Goal: Task Accomplishment & Management: Use online tool/utility

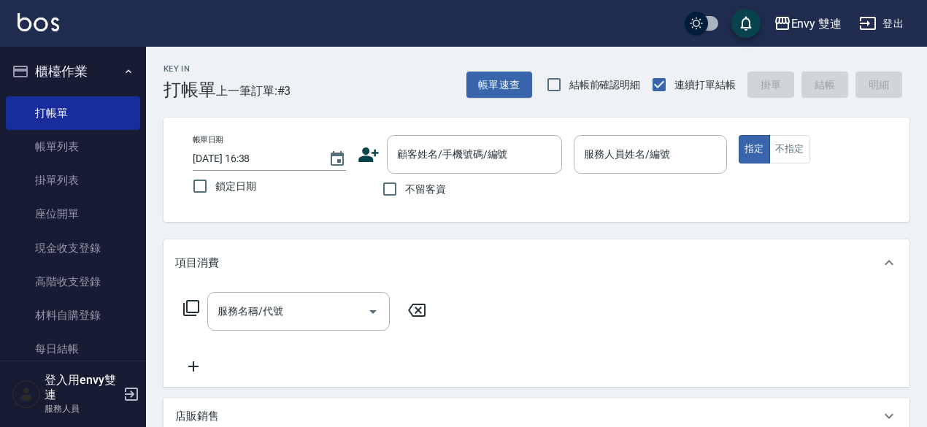
click at [356, 154] on div "帳單日期 [DATE] 16:38 鎖定日期 顧客姓名/手機號碼/編號 顧客姓名/手機號碼/編號 不留客資 服務人員姓名/編號 服務人員姓名/編號 指定 不指定" at bounding box center [536, 169] width 711 height 69
click at [352, 153] on button "Choose date, selected date is 2025-10-10" at bounding box center [337, 159] width 35 height 35
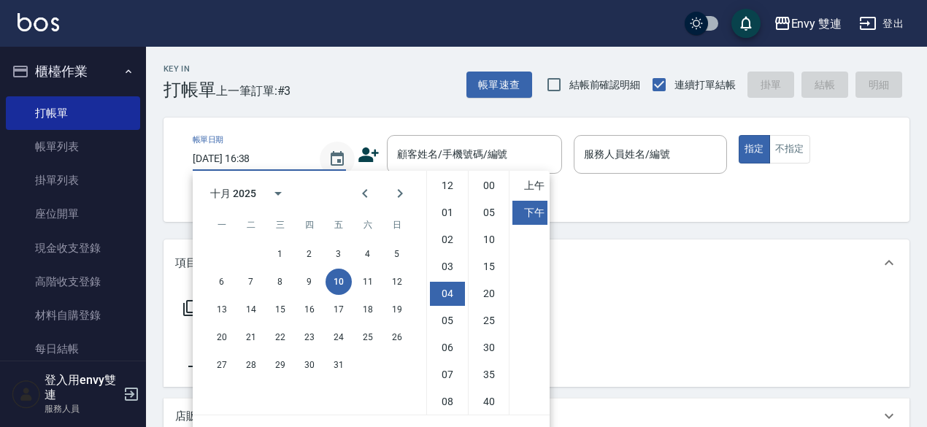
scroll to position [82, 0]
click at [352, 153] on button "Choose date, selected date is 2025-10-10" at bounding box center [337, 159] width 35 height 35
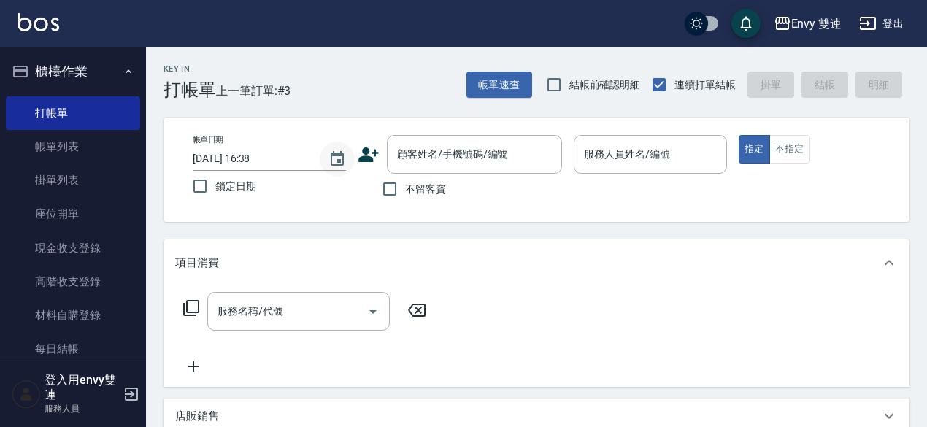
click at [352, 153] on button "Choose date, selected date is 2025-10-10" at bounding box center [337, 159] width 35 height 35
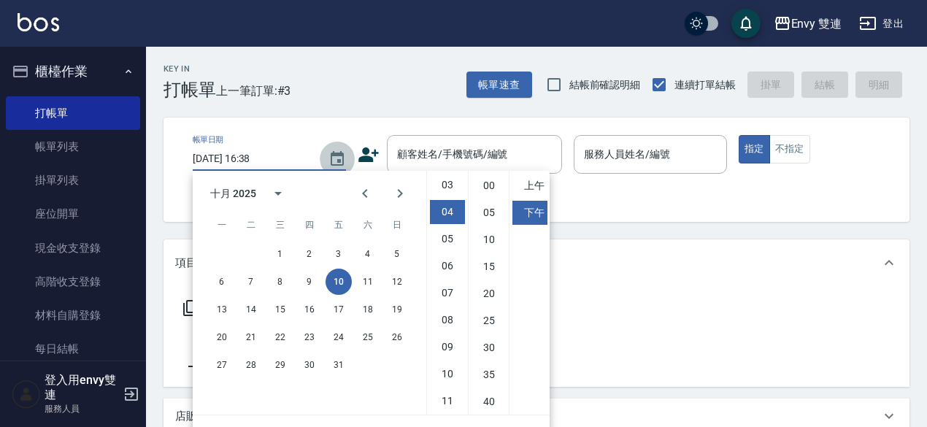
click at [352, 153] on button "Choose date, selected date is 2025-10-10" at bounding box center [337, 159] width 35 height 35
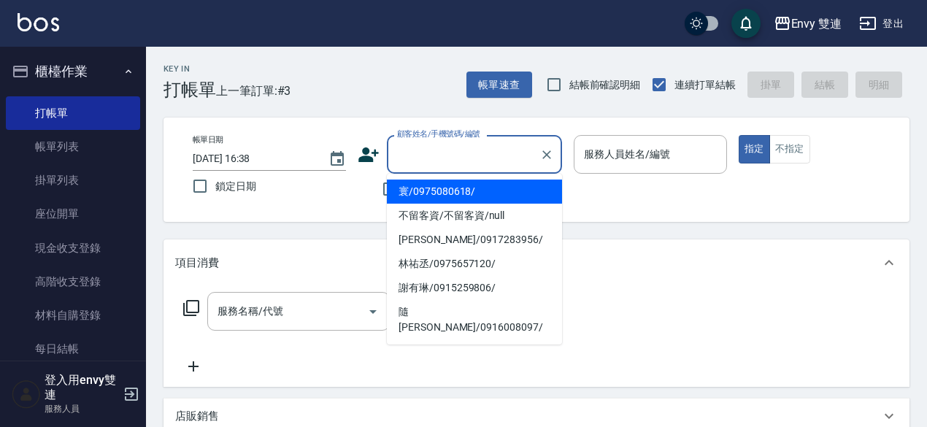
click at [431, 158] on input "顧客姓名/手機號碼/編號" at bounding box center [463, 155] width 140 height 26
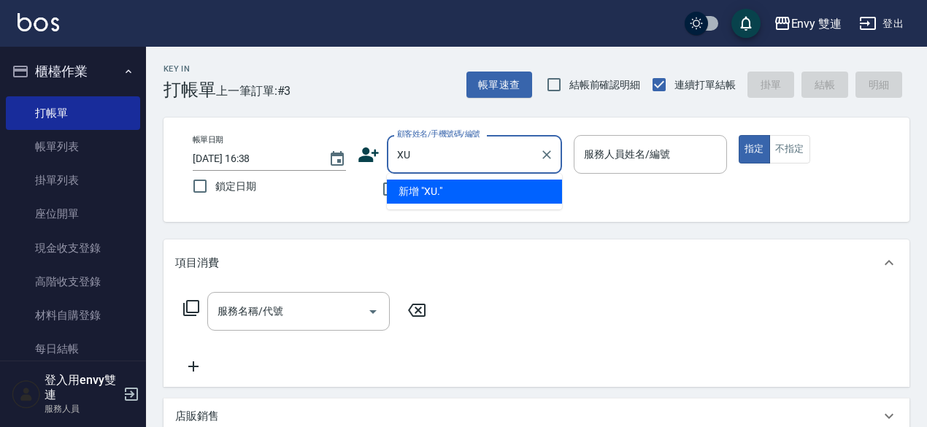
type input "X"
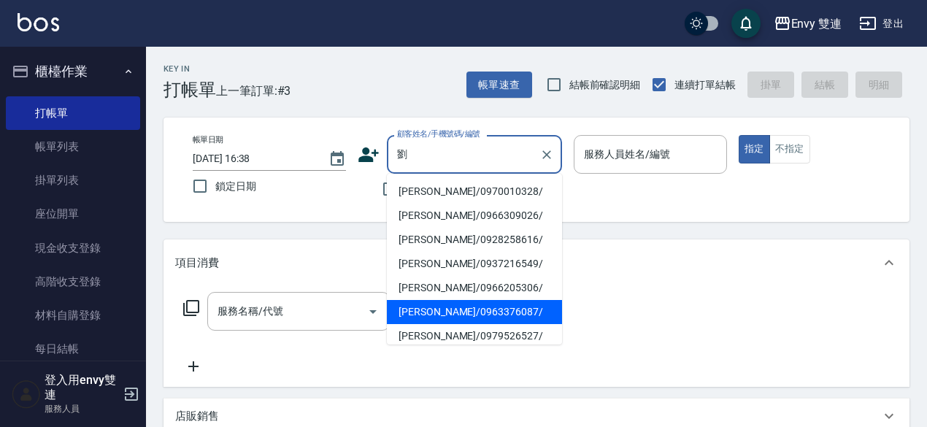
click at [407, 316] on li "[PERSON_NAME]/0963376087/" at bounding box center [474, 312] width 175 height 24
type input "[PERSON_NAME]/0963376087/"
type input "Zoe-9"
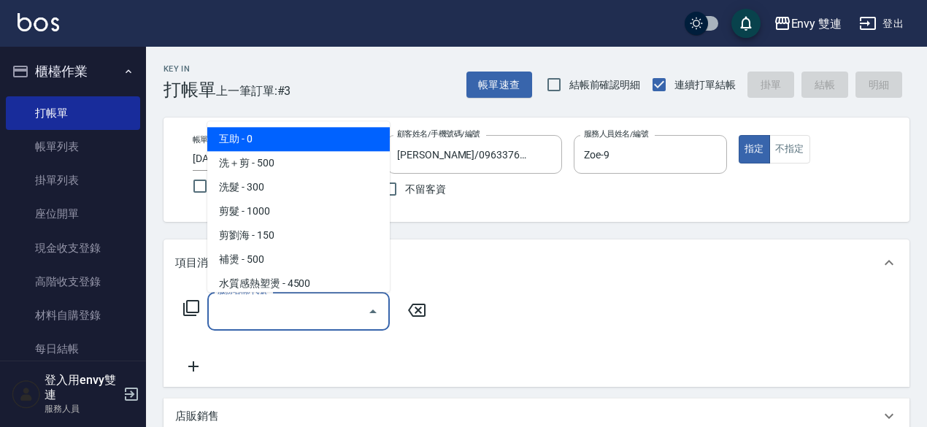
click at [291, 315] on input "服務名稱/代號" at bounding box center [287, 312] width 147 height 26
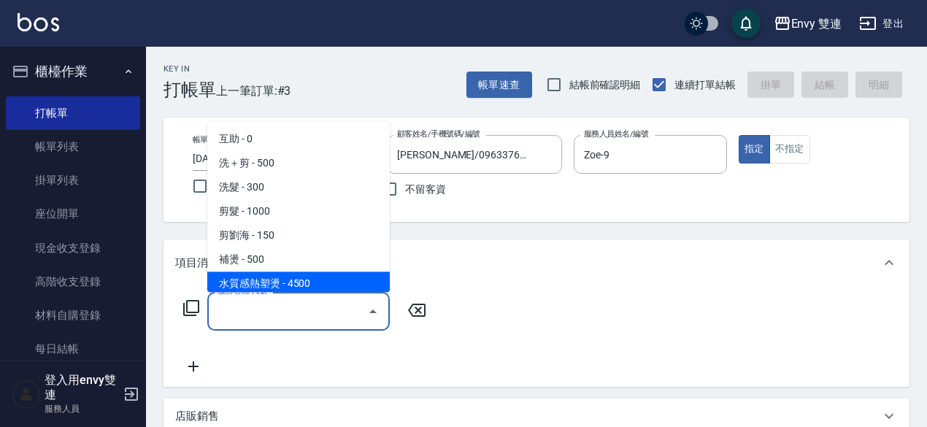
click at [292, 274] on span "水質感熱塑燙 - 4500" at bounding box center [298, 284] width 182 height 24
type input "水質感熱塑燙(302)"
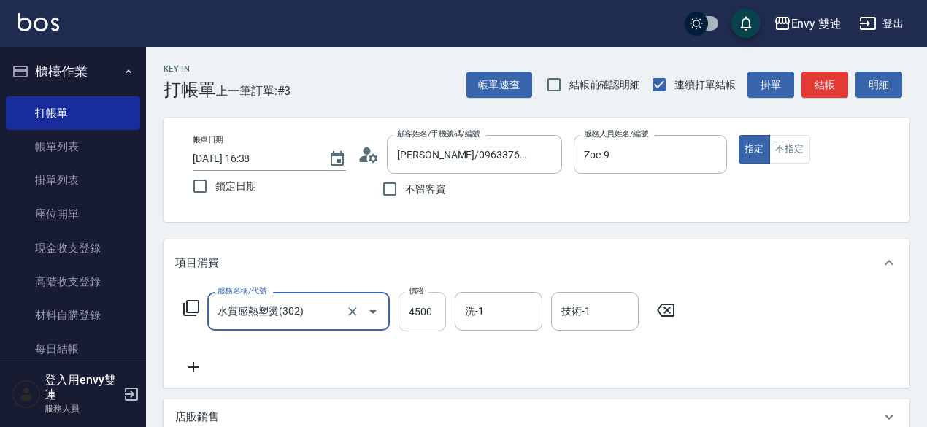
click at [427, 321] on input "4500" at bounding box center [422, 311] width 47 height 39
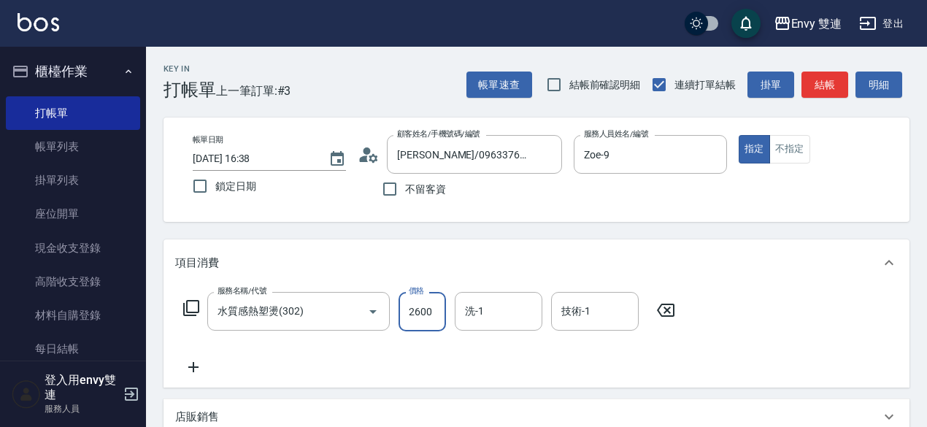
type input "2600"
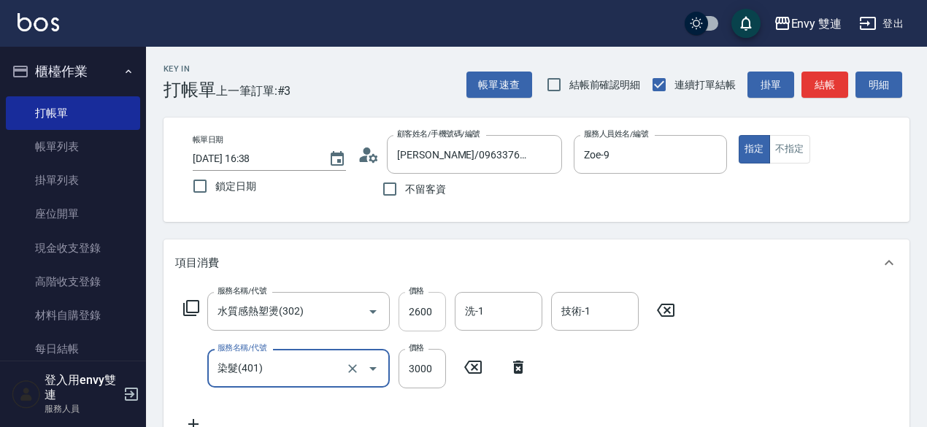
type input "染髮(401)"
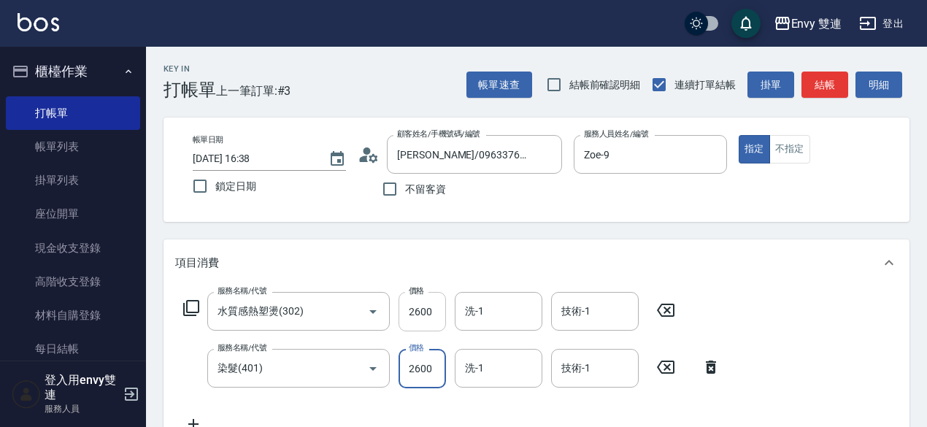
type input "2600"
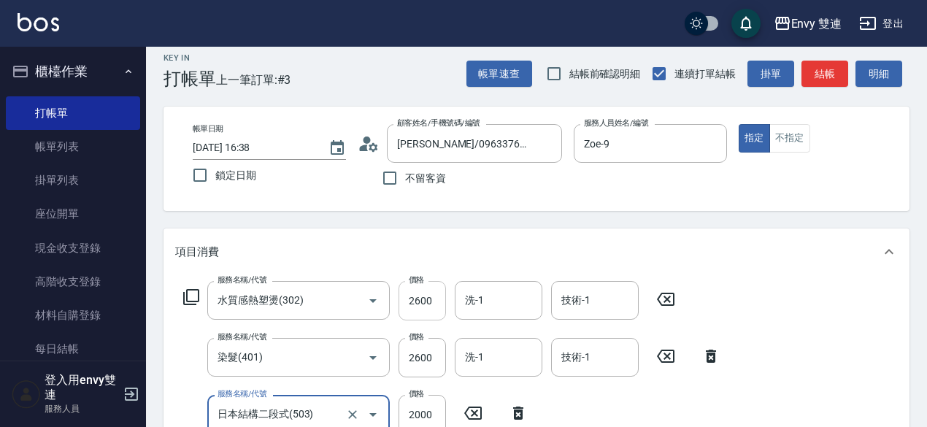
type input "日本結構二段式(503)"
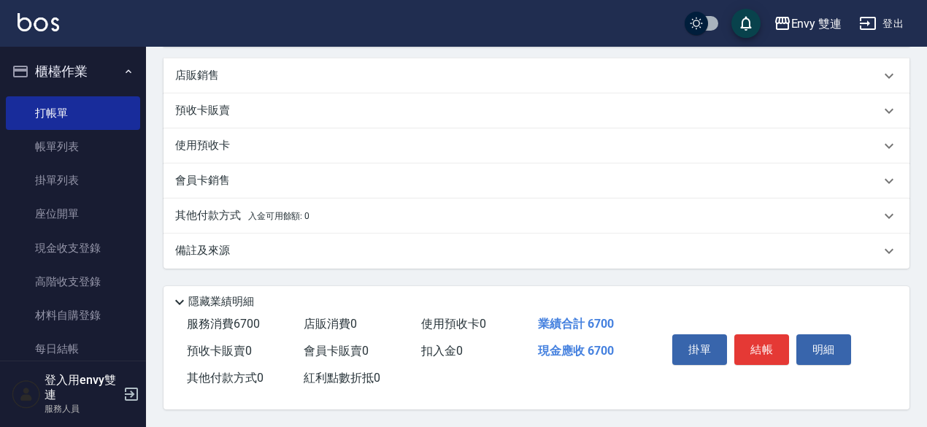
scroll to position [148, 0]
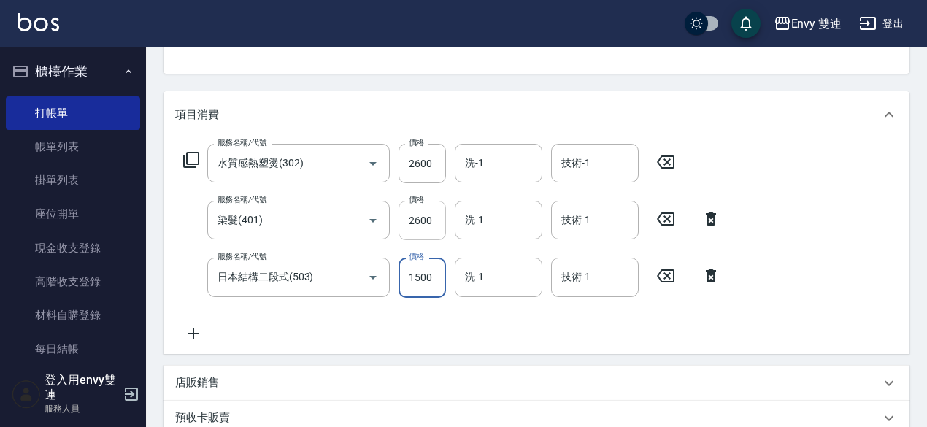
type input "1500"
click at [403, 226] on input "2600" at bounding box center [422, 220] width 47 height 39
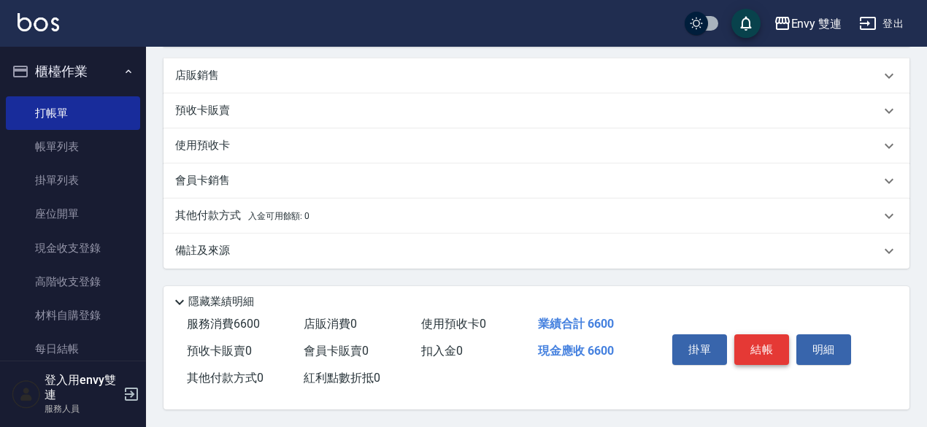
type input "2500"
click at [743, 343] on button "結帳" at bounding box center [761, 349] width 55 height 31
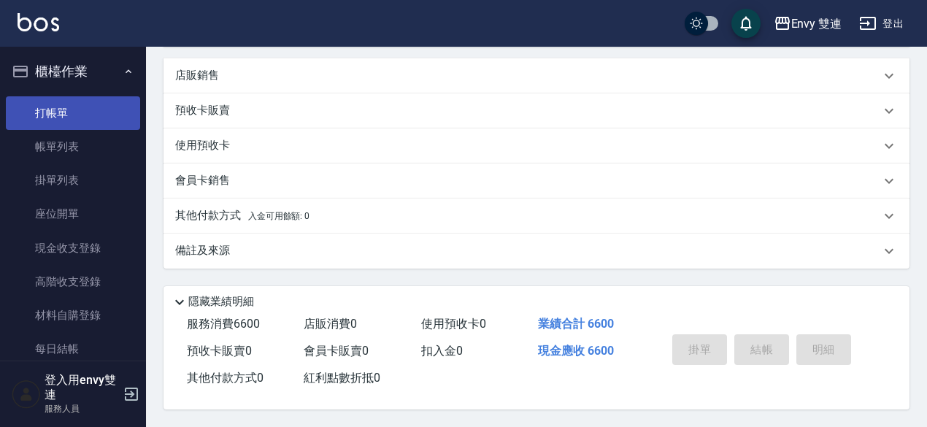
type input "[DATE] 17:54"
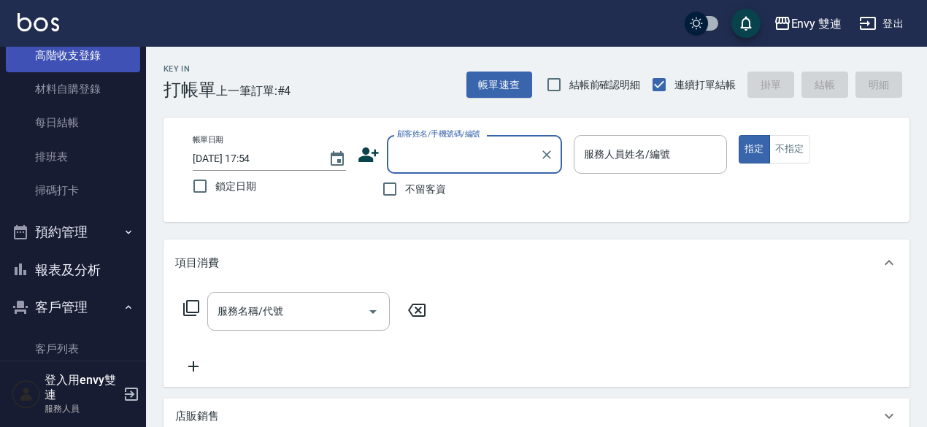
scroll to position [245, 0]
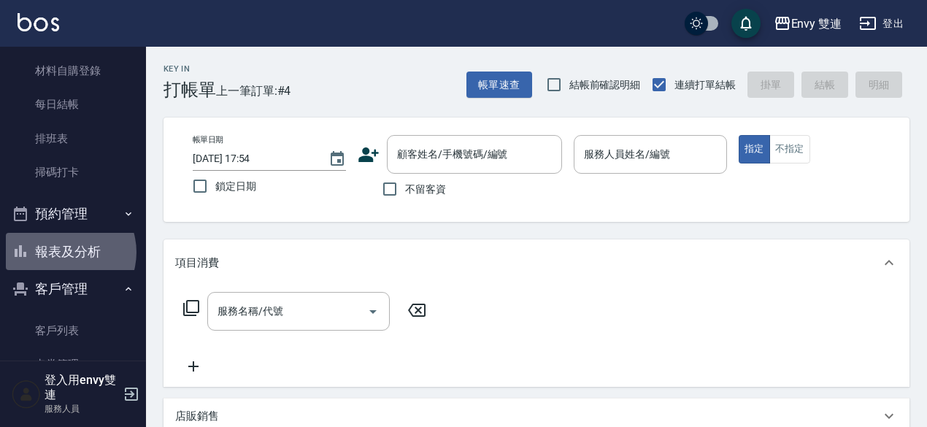
click at [63, 252] on button "報表及分析" at bounding box center [73, 252] width 134 height 38
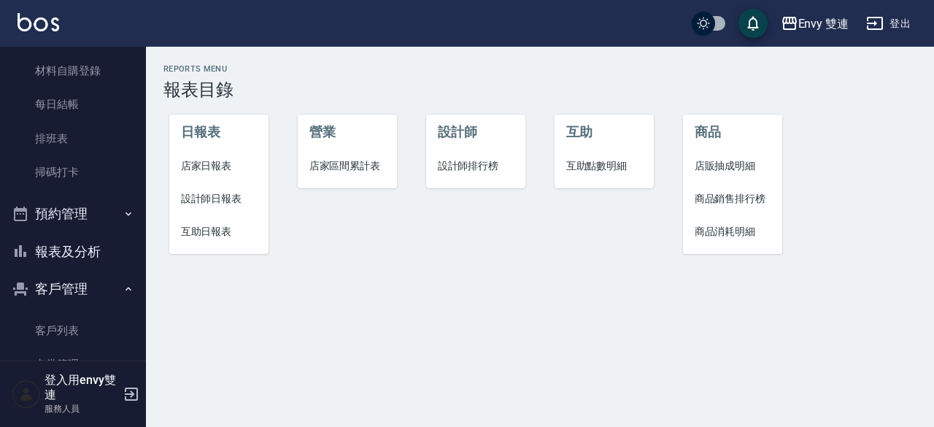
click at [197, 196] on span "設計師日報表" at bounding box center [219, 198] width 77 height 15
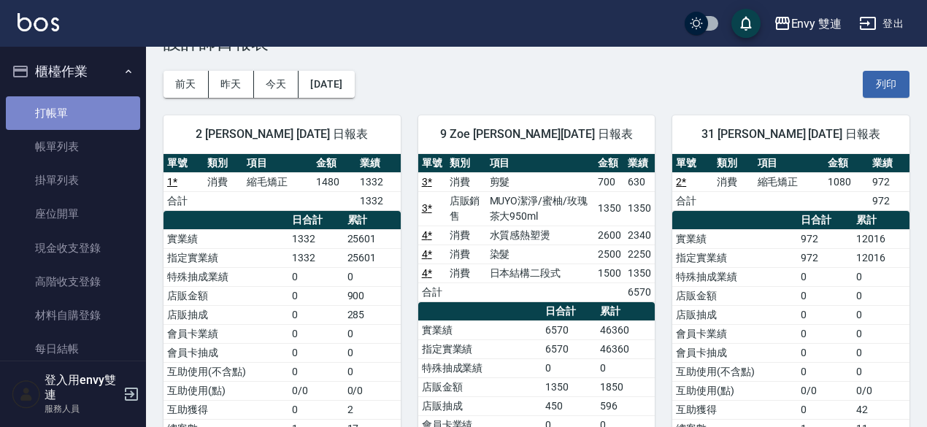
click at [74, 101] on link "打帳單" at bounding box center [73, 113] width 134 height 34
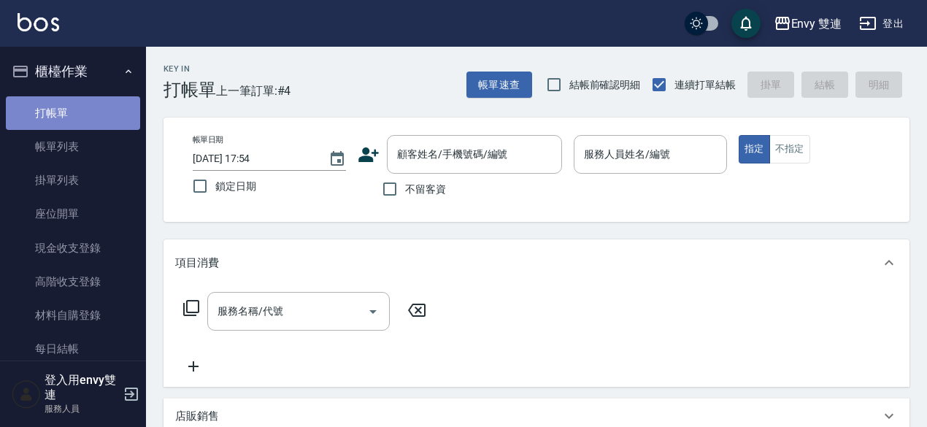
click at [74, 101] on link "打帳單" at bounding box center [73, 113] width 134 height 34
